Goal: Task Accomplishment & Management: Manage account settings

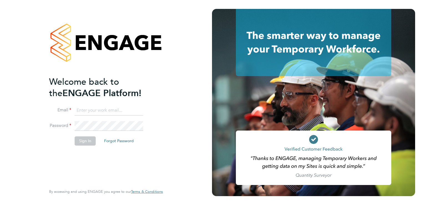
type input "donna.bradley@torus.co.uk"
click at [85, 140] on button "Sign In" at bounding box center [85, 140] width 21 height 9
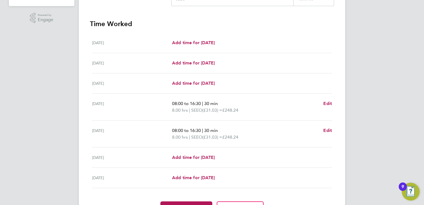
scroll to position [175, 0]
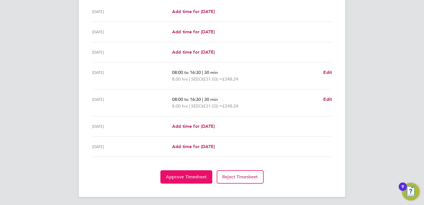
click at [196, 180] on button "Approve Timesheet" at bounding box center [186, 176] width 52 height 13
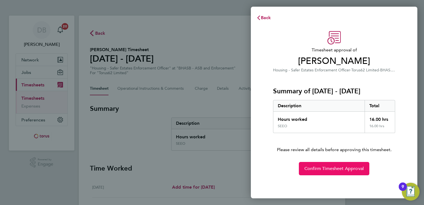
click at [332, 169] on span "Confirm Timesheet Approval" at bounding box center [334, 169] width 59 height 6
